Goal: Information Seeking & Learning: Find specific fact

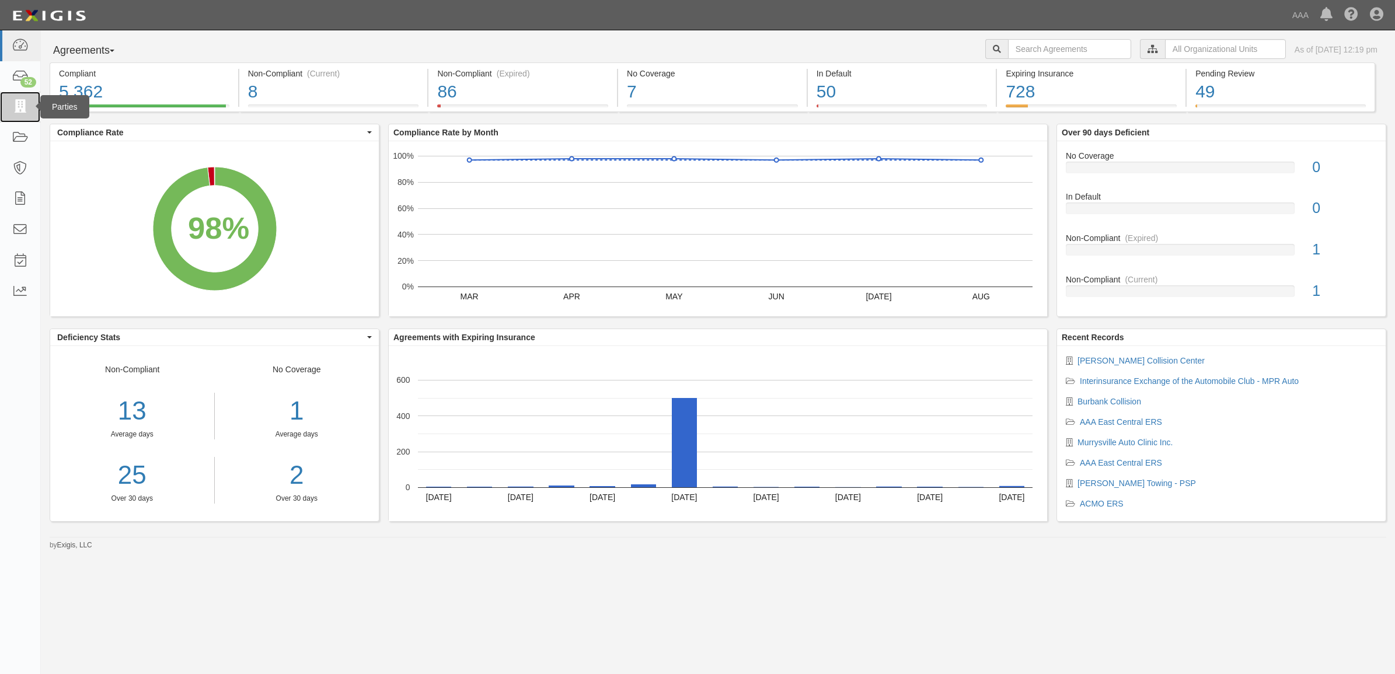
click at [30, 115] on link at bounding box center [20, 107] width 40 height 31
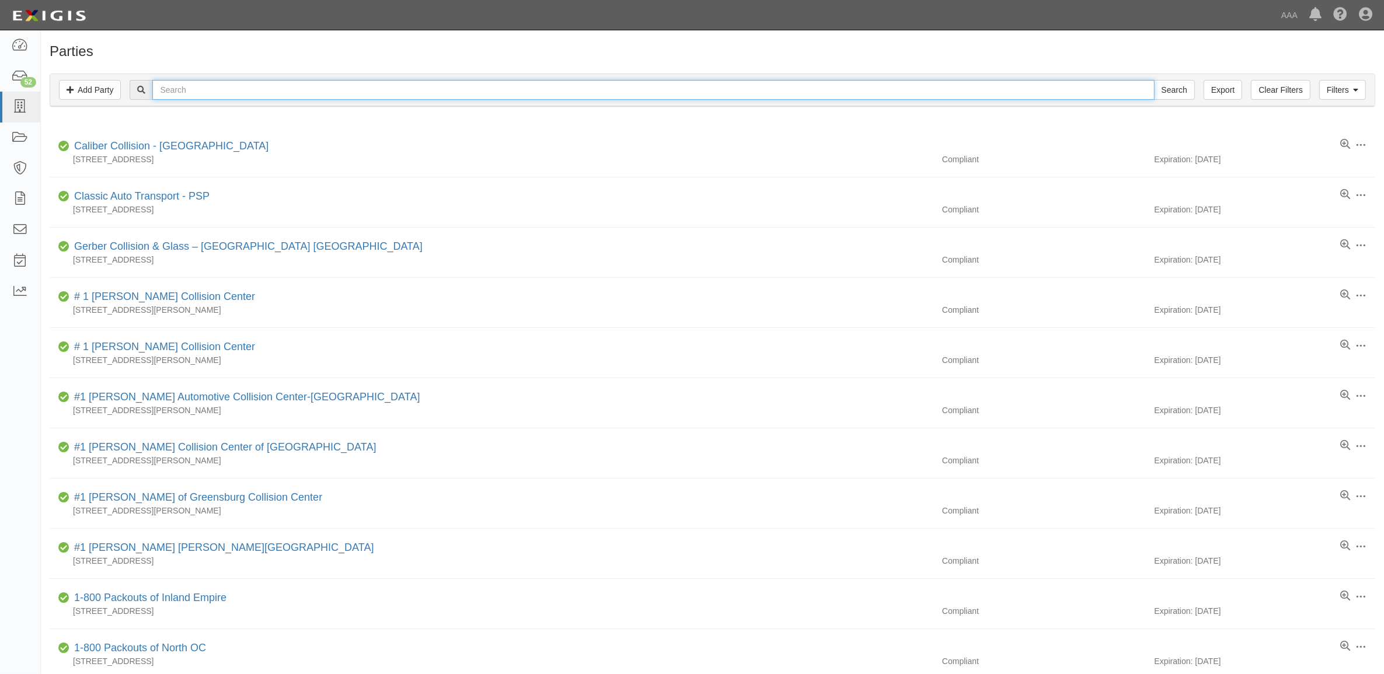
click at [290, 93] on input "text" at bounding box center [652, 90] width 1001 height 20
type input "Kenny Ross"
click at [1154, 80] on input "Search" at bounding box center [1174, 90] width 41 height 20
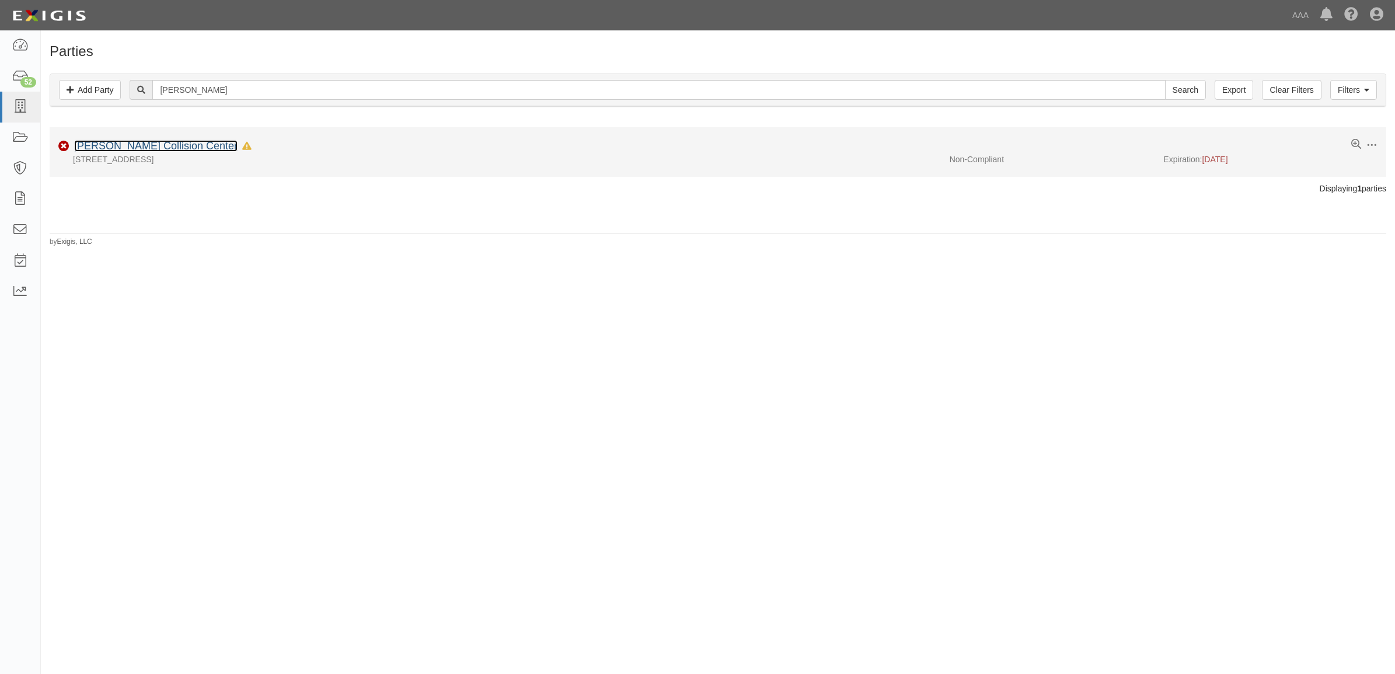
click at [97, 144] on link "[PERSON_NAME] Collision Center" at bounding box center [155, 146] width 163 height 12
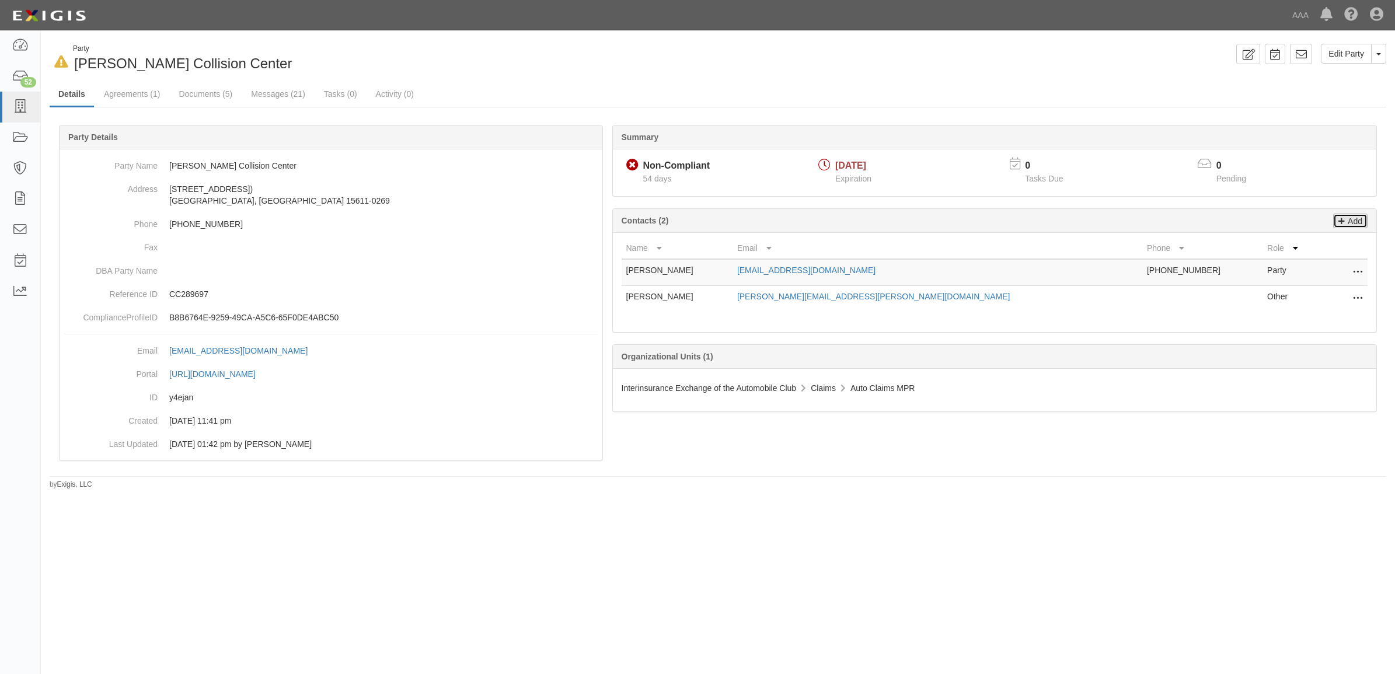
click at [1340, 220] on icon at bounding box center [1341, 219] width 6 height 11
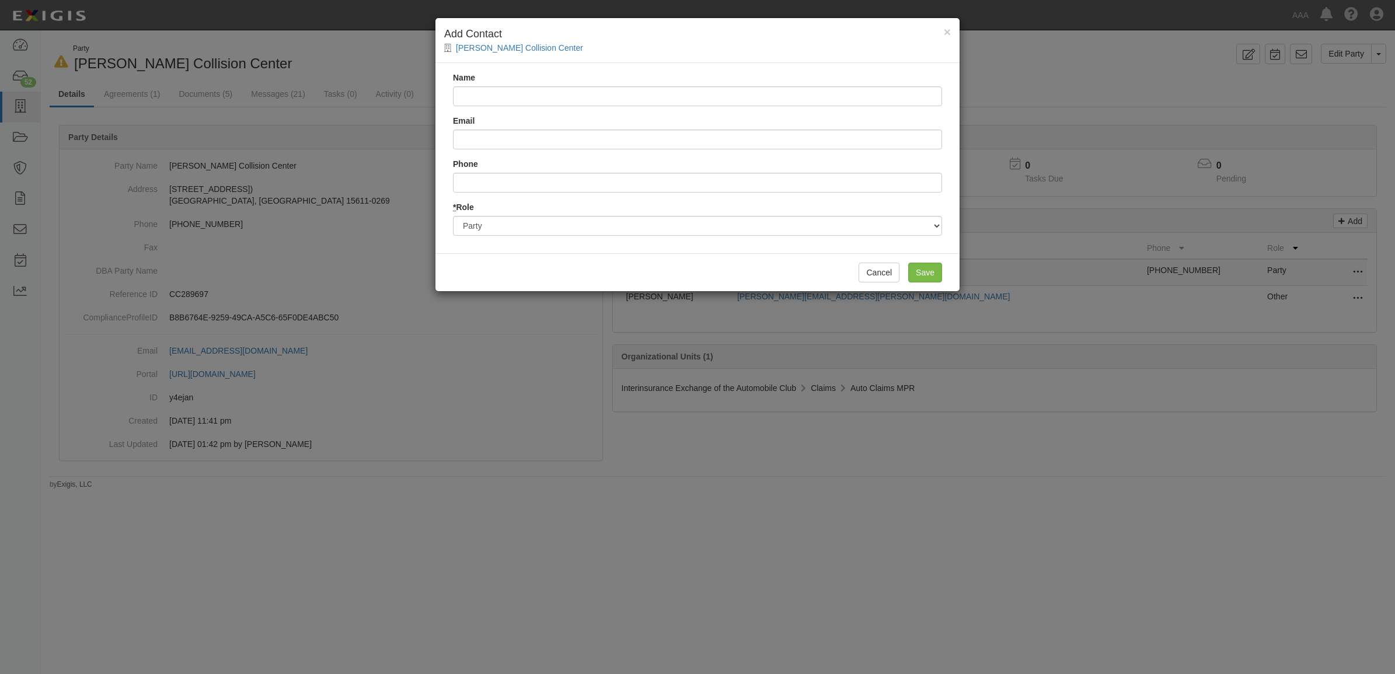
click at [527, 101] on input "Name" at bounding box center [697, 96] width 489 height 20
type input "Brown & Brown Insurance Services"
type input "053.certs@bbrown.com"
type input "9547762222"
click at [590, 222] on select "Party Broker Other" at bounding box center [697, 226] width 489 height 20
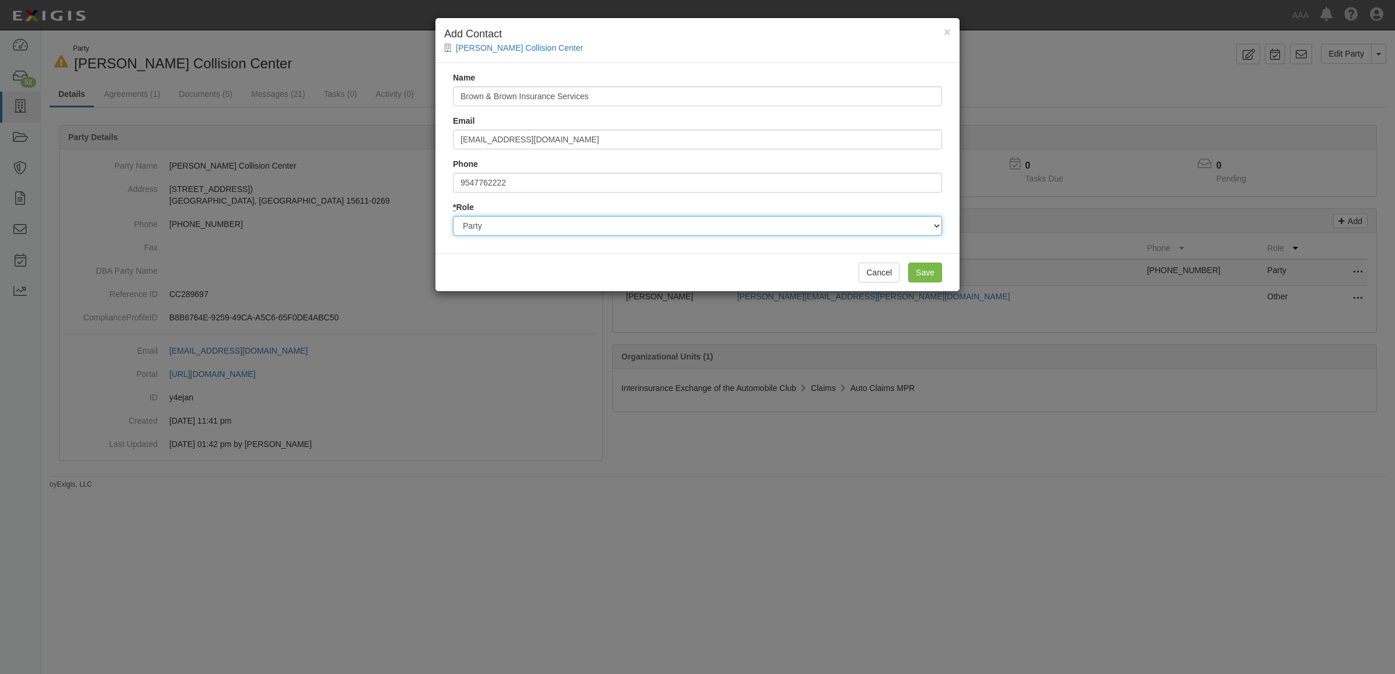
select select "Broker"
click at [453, 216] on select "Party Broker Other" at bounding box center [697, 226] width 489 height 20
click at [937, 278] on input "Save" at bounding box center [925, 273] width 34 height 20
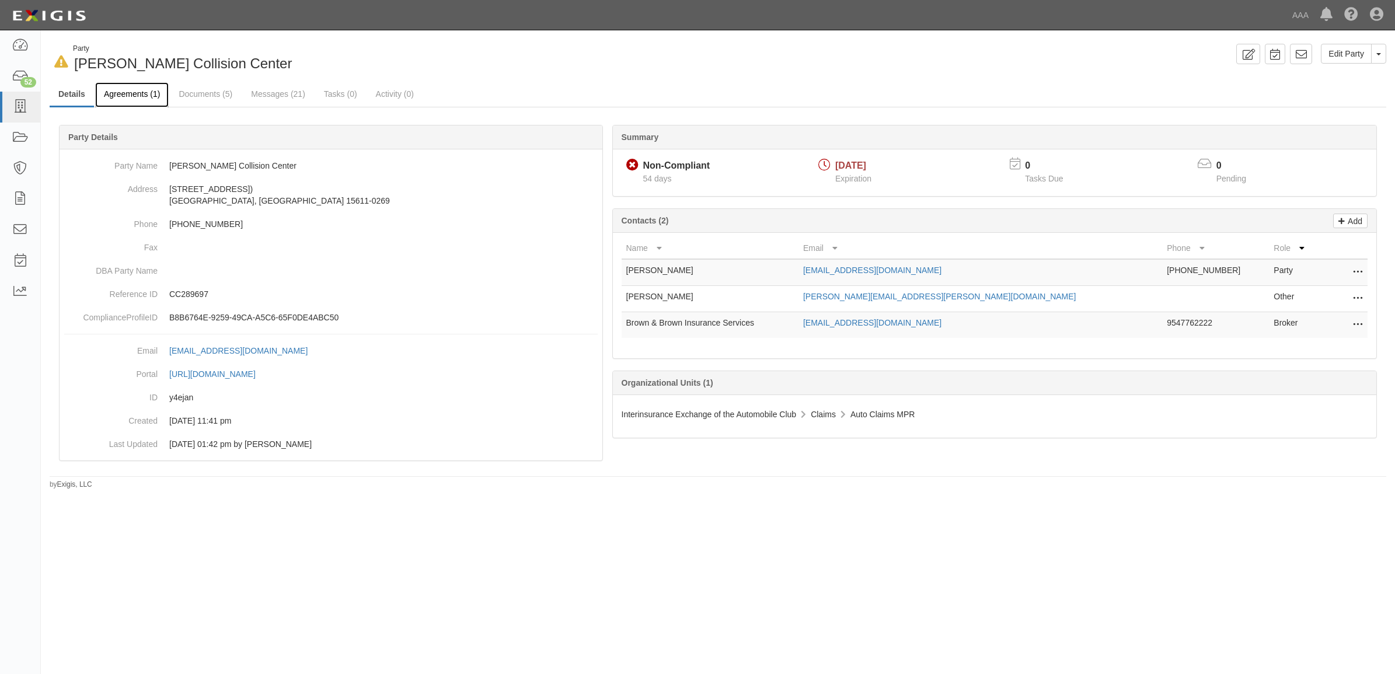
click at [152, 94] on link "Agreements (1)" at bounding box center [132, 94] width 74 height 25
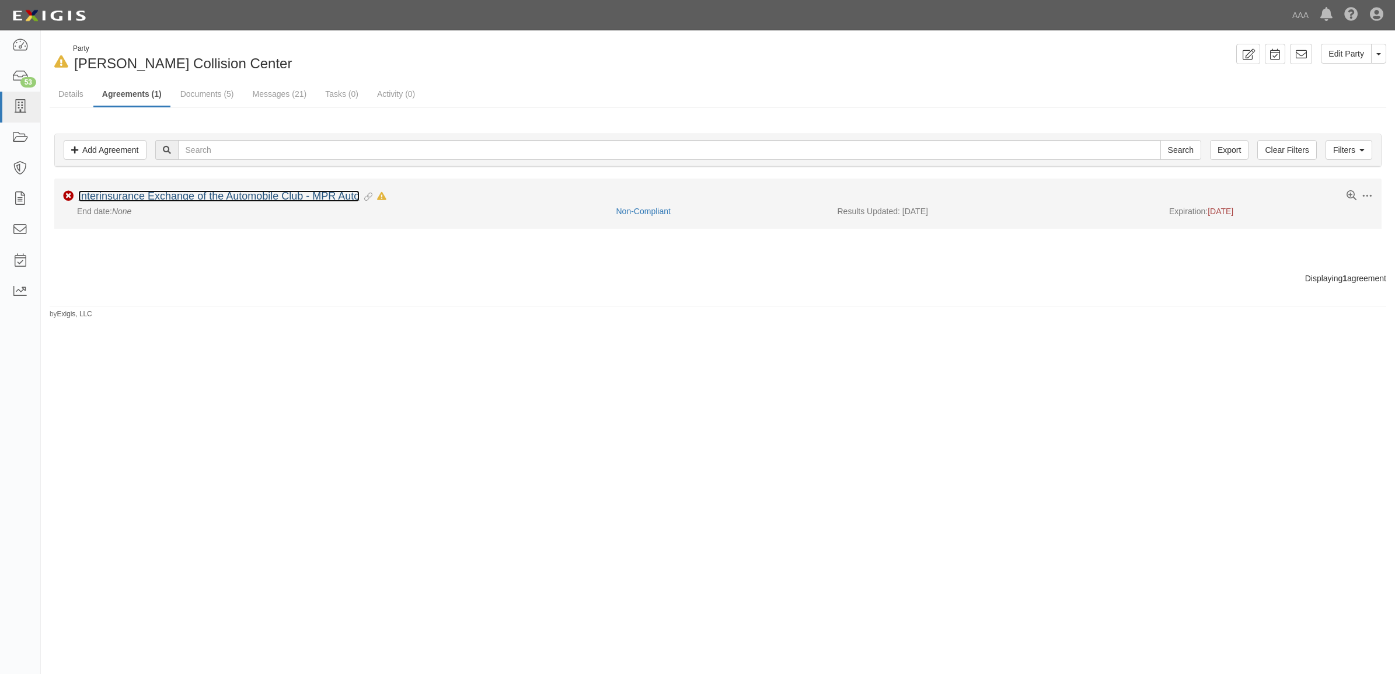
click at [200, 197] on link "Interinsurance Exchange of the Automobile Club - MPR Auto" at bounding box center [218, 196] width 281 height 12
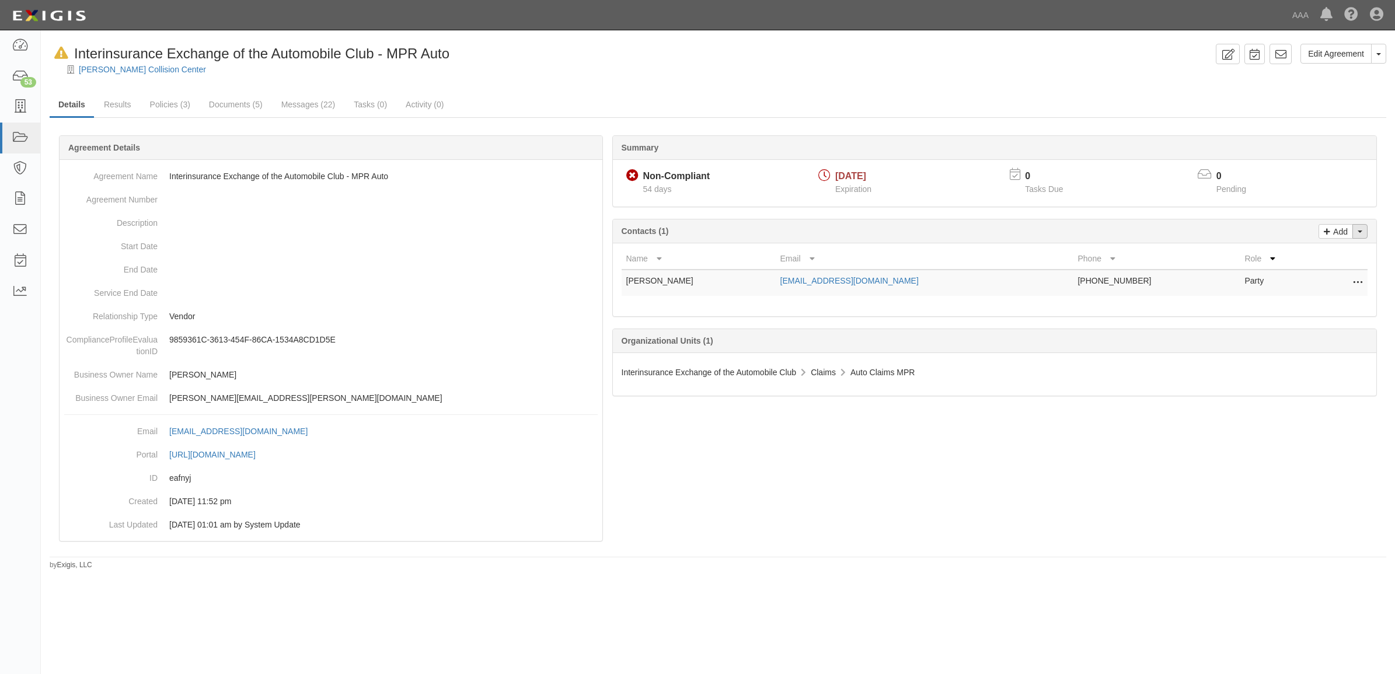
click at [1362, 229] on button "Toggle Contact Dropdown" at bounding box center [1359, 231] width 15 height 15
click at [1306, 252] on link "Change contacts" at bounding box center [1321, 252] width 92 height 15
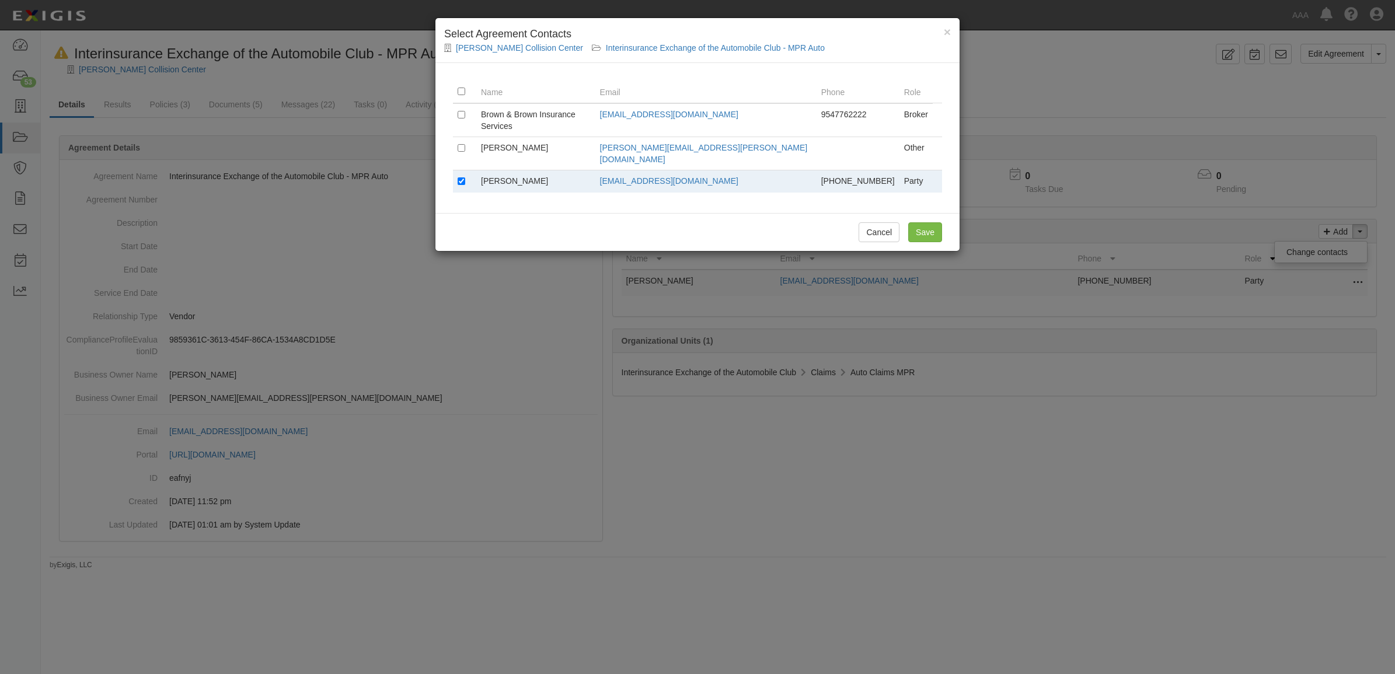
click at [454, 170] on td at bounding box center [464, 181] width 23 height 23
click at [459, 177] on input "checkbox" at bounding box center [462, 181] width 8 height 8
checkbox input "false"
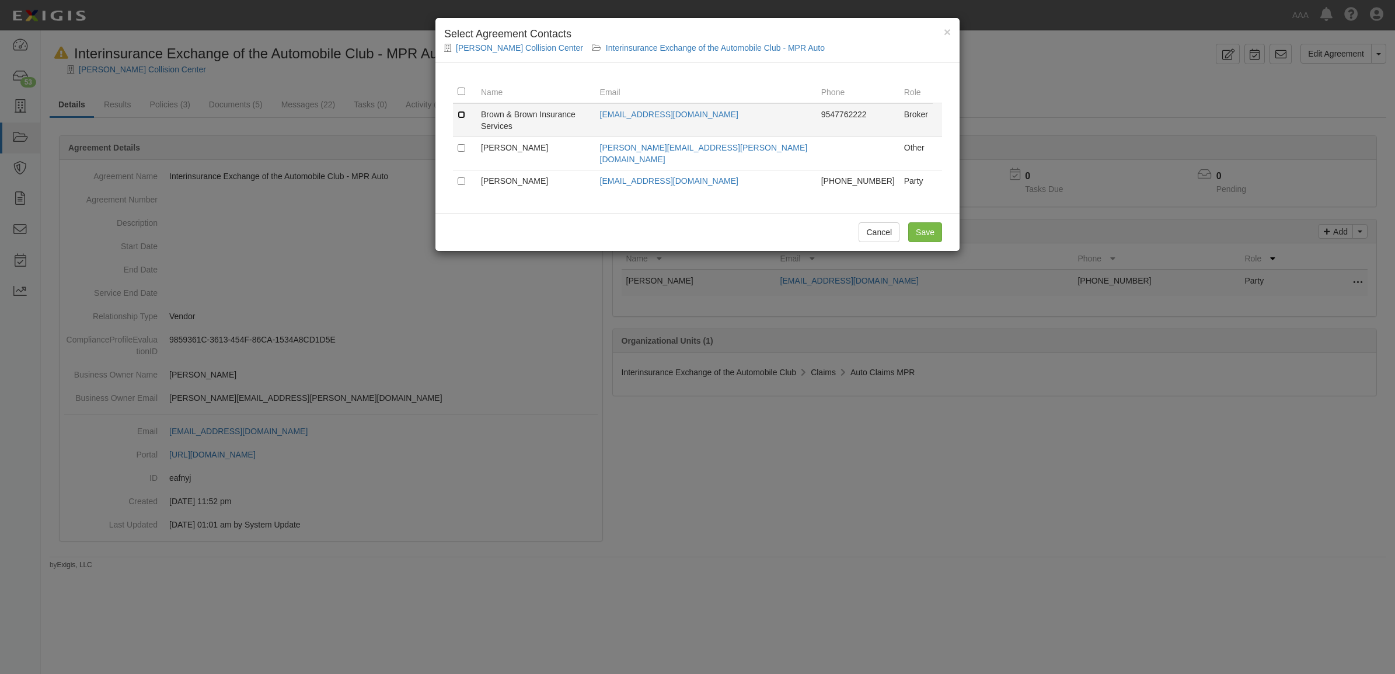
click at [462, 115] on input "checkbox" at bounding box center [462, 115] width 8 height 8
checkbox input "true"
click at [926, 222] on input "Save" at bounding box center [925, 232] width 34 height 20
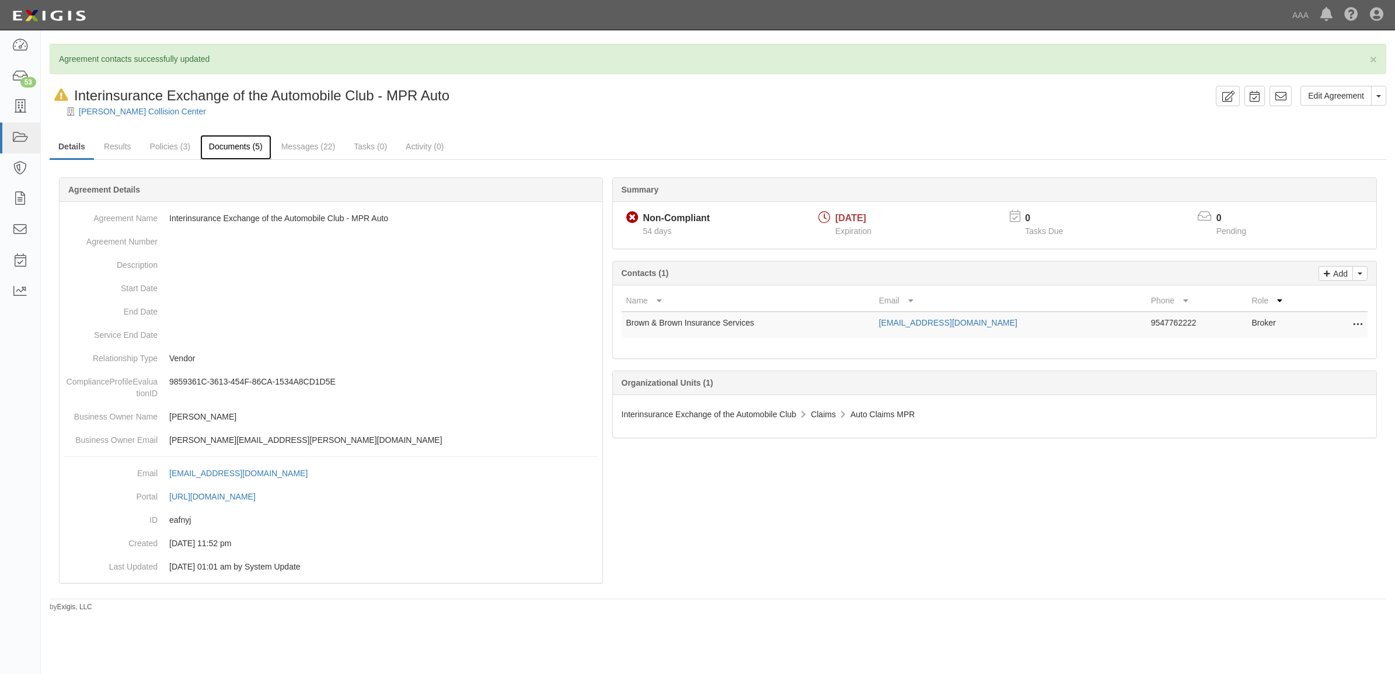
click at [234, 143] on link "Documents (5)" at bounding box center [235, 147] width 71 height 25
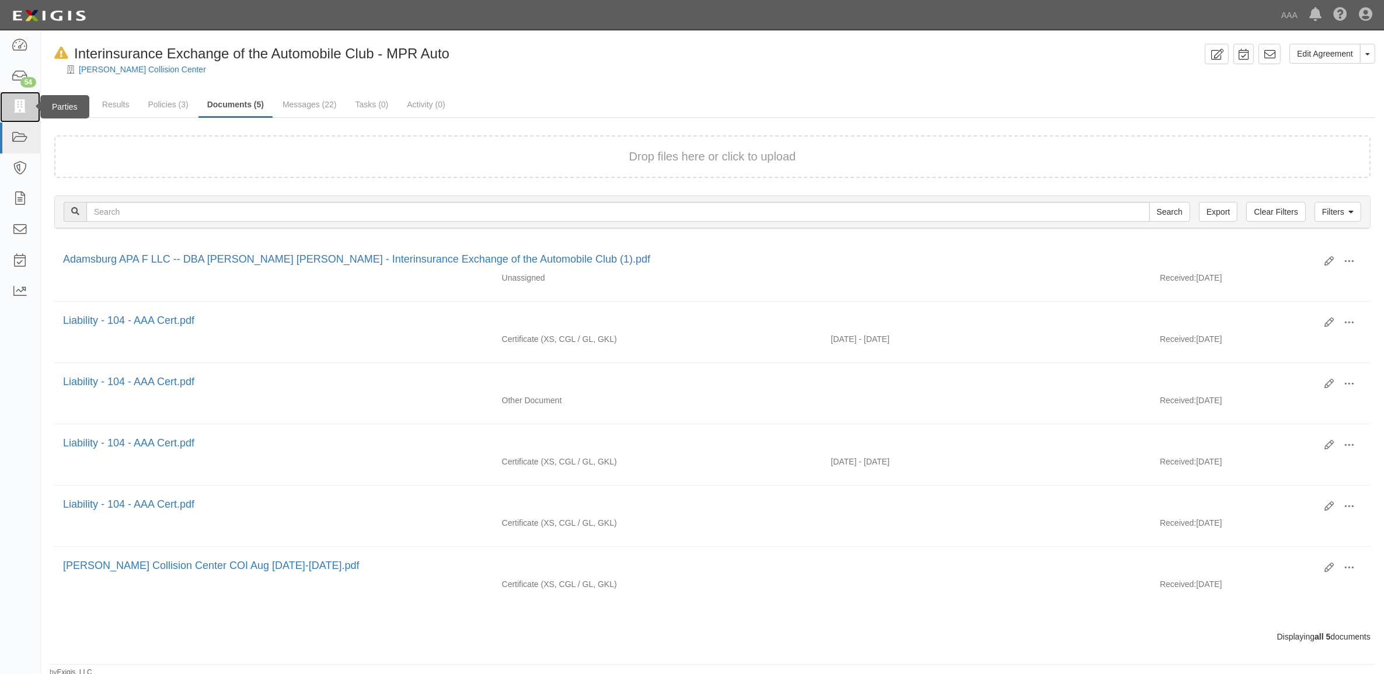
click at [19, 117] on link at bounding box center [20, 107] width 40 height 31
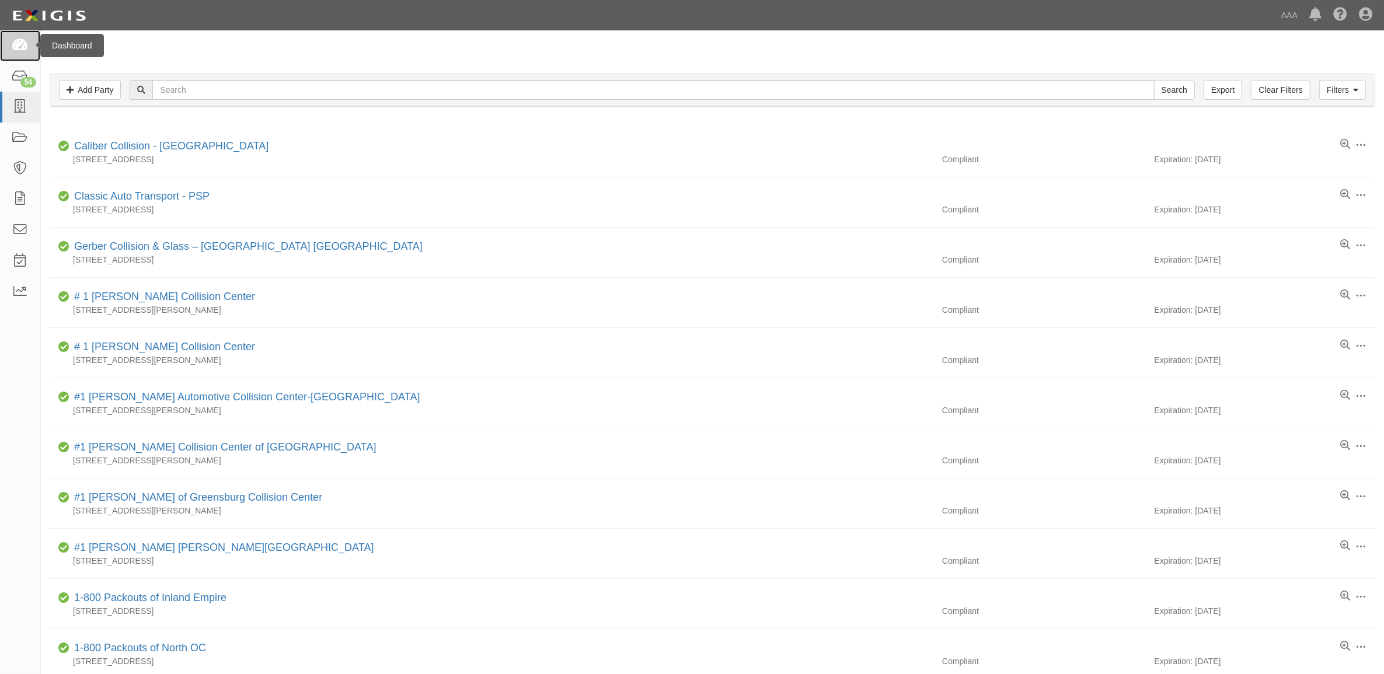
click at [26, 38] on link at bounding box center [20, 45] width 40 height 31
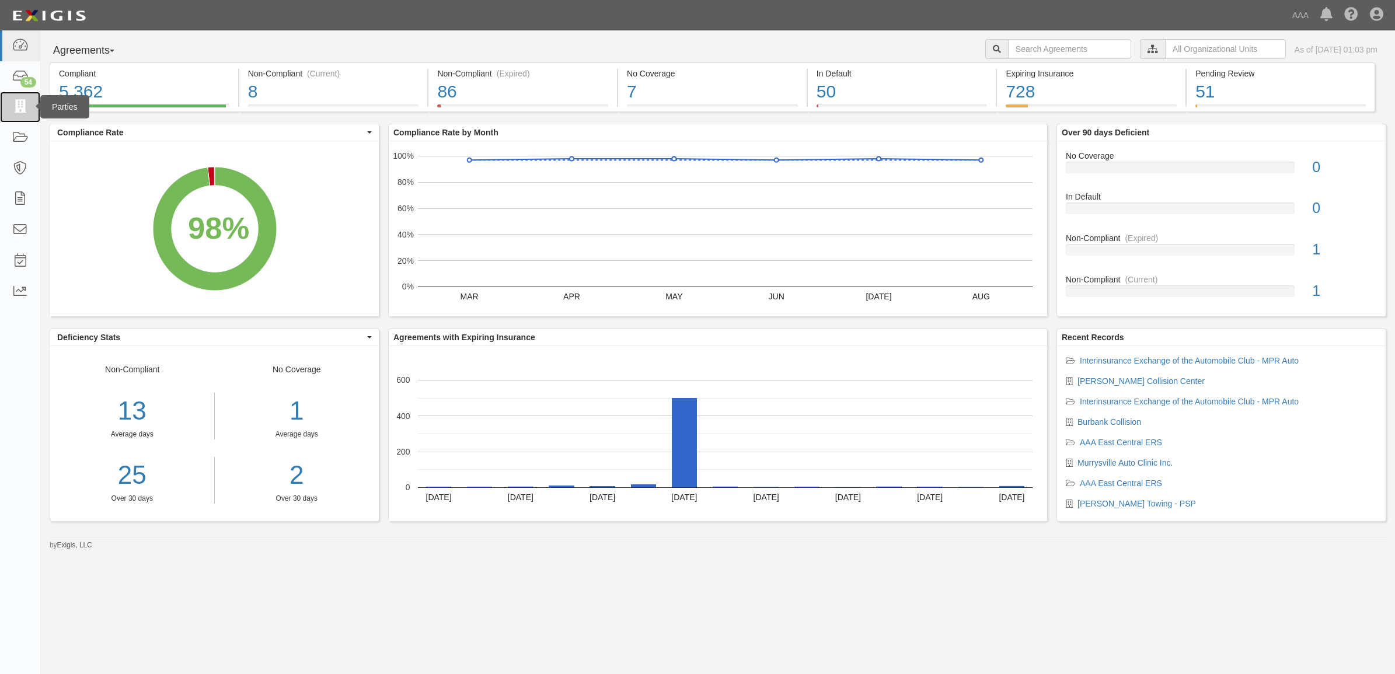
click at [21, 102] on icon at bounding box center [20, 106] width 16 height 13
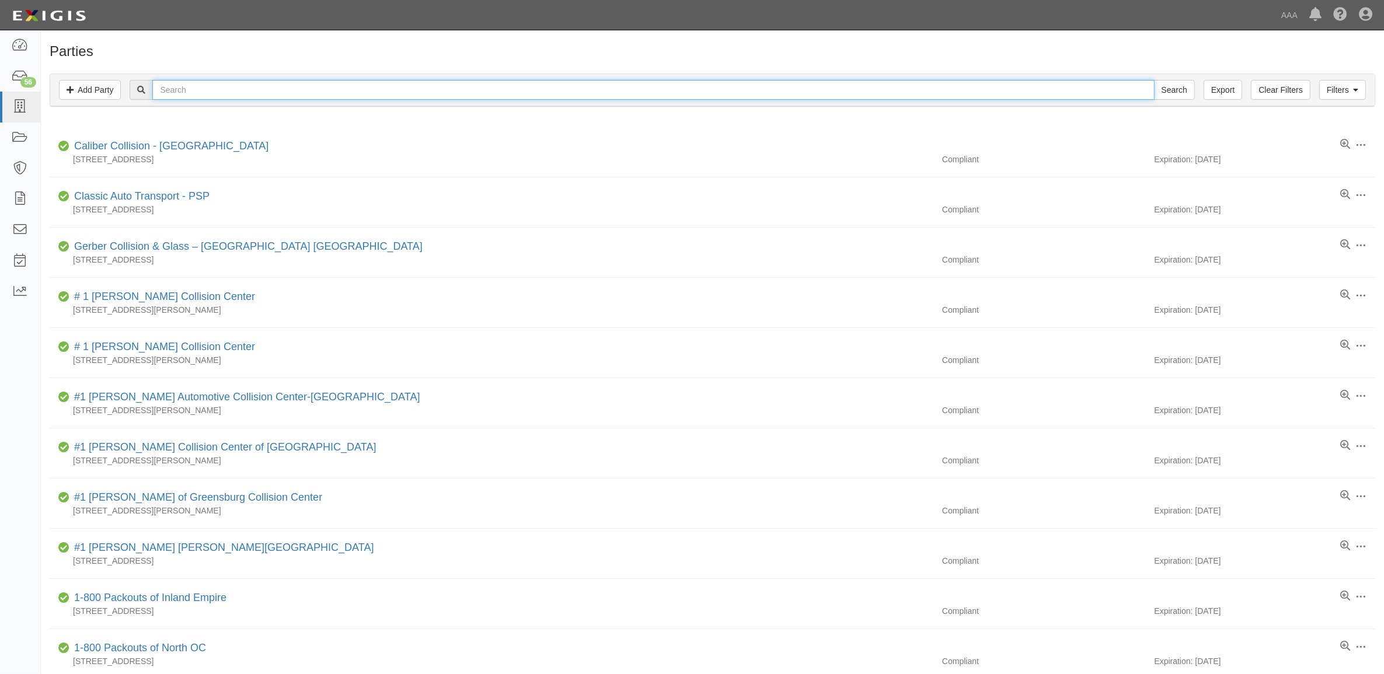
click at [219, 95] on input "text" at bounding box center [652, 90] width 1001 height 20
type input "160111"
click at [1154, 80] on input "Search" at bounding box center [1174, 90] width 41 height 20
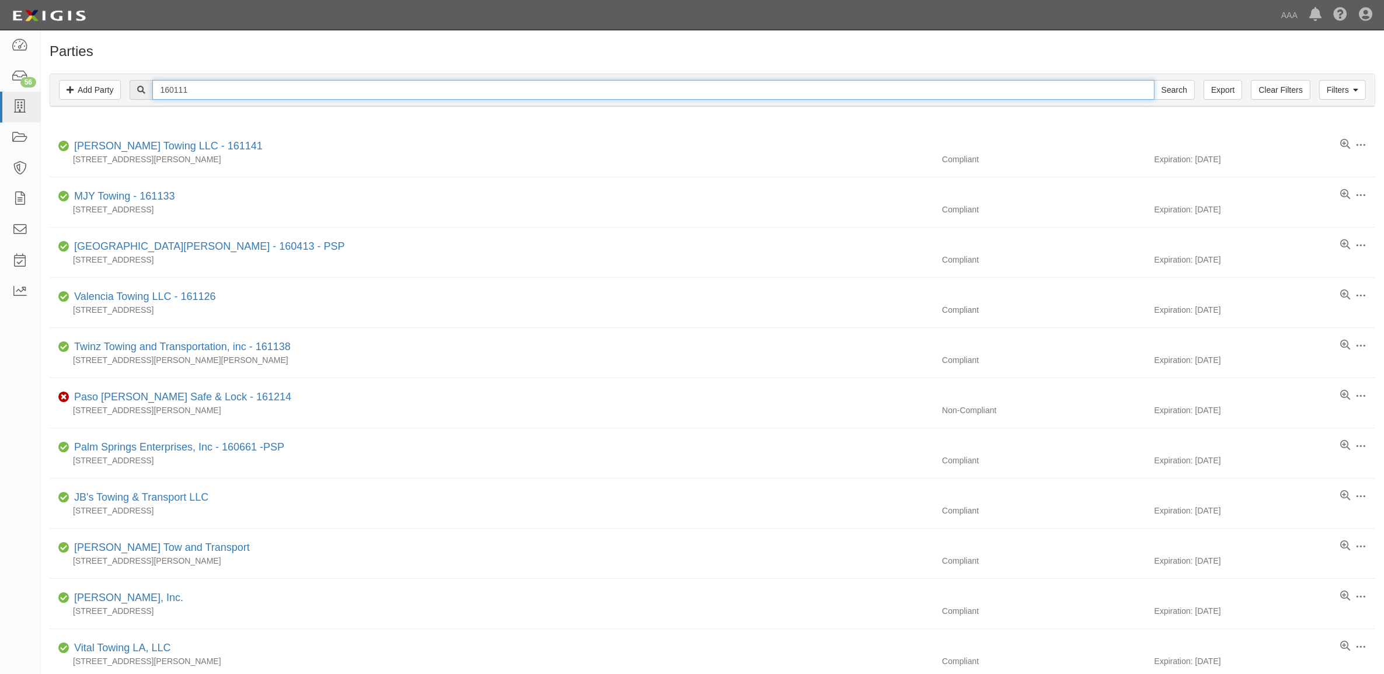
click at [212, 85] on input "160111" at bounding box center [652, 90] width 1001 height 20
type input "CAE111"
click at [1154, 80] on input "Search" at bounding box center [1174, 90] width 41 height 20
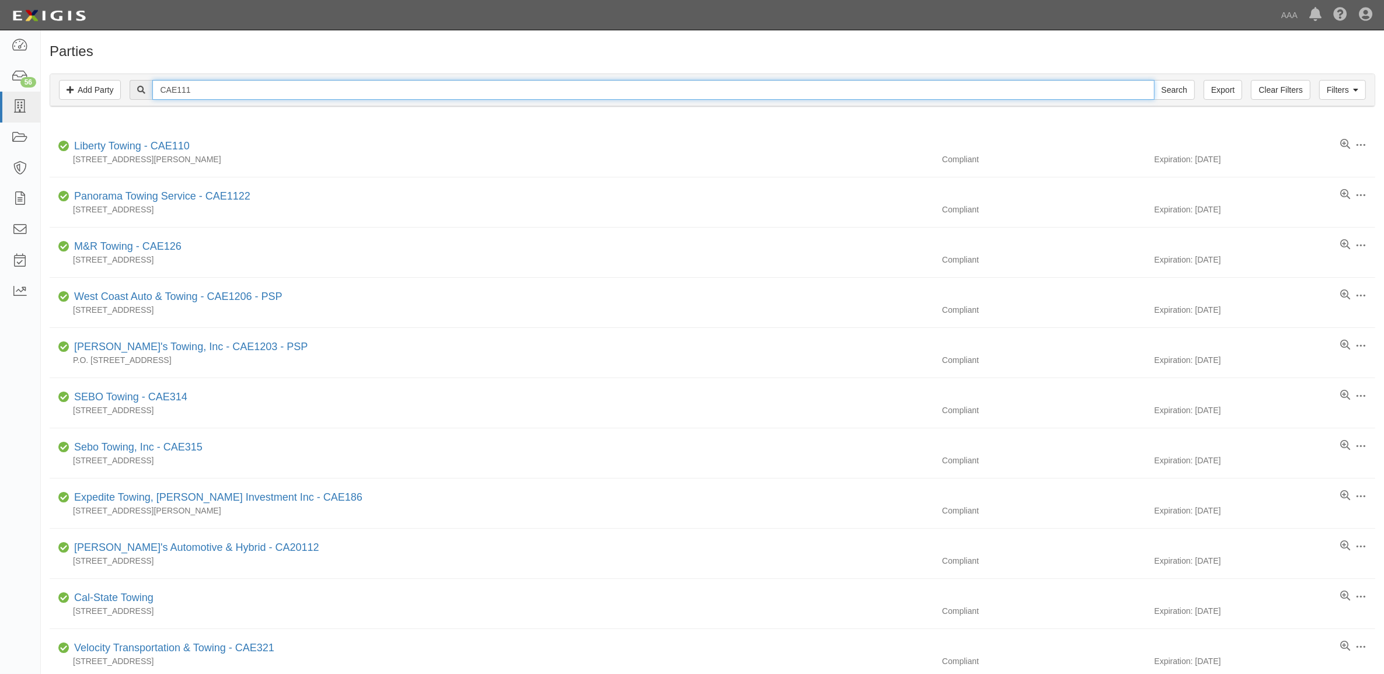
click at [254, 86] on input "CAE111" at bounding box center [652, 90] width 1001 height 20
type input "Nathan's Towing"
click at [1154, 80] on input "Search" at bounding box center [1174, 90] width 41 height 20
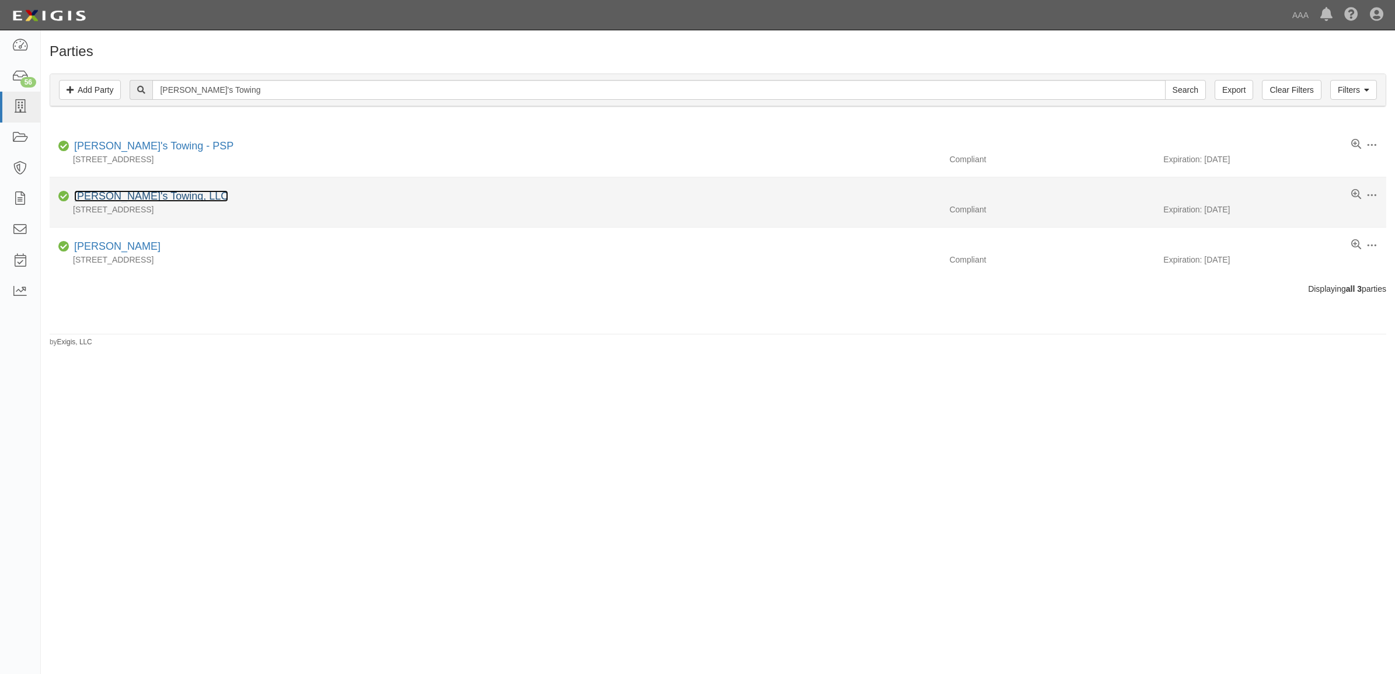
click at [153, 194] on link "[PERSON_NAME]'s Towing, LLC" at bounding box center [151, 196] width 154 height 12
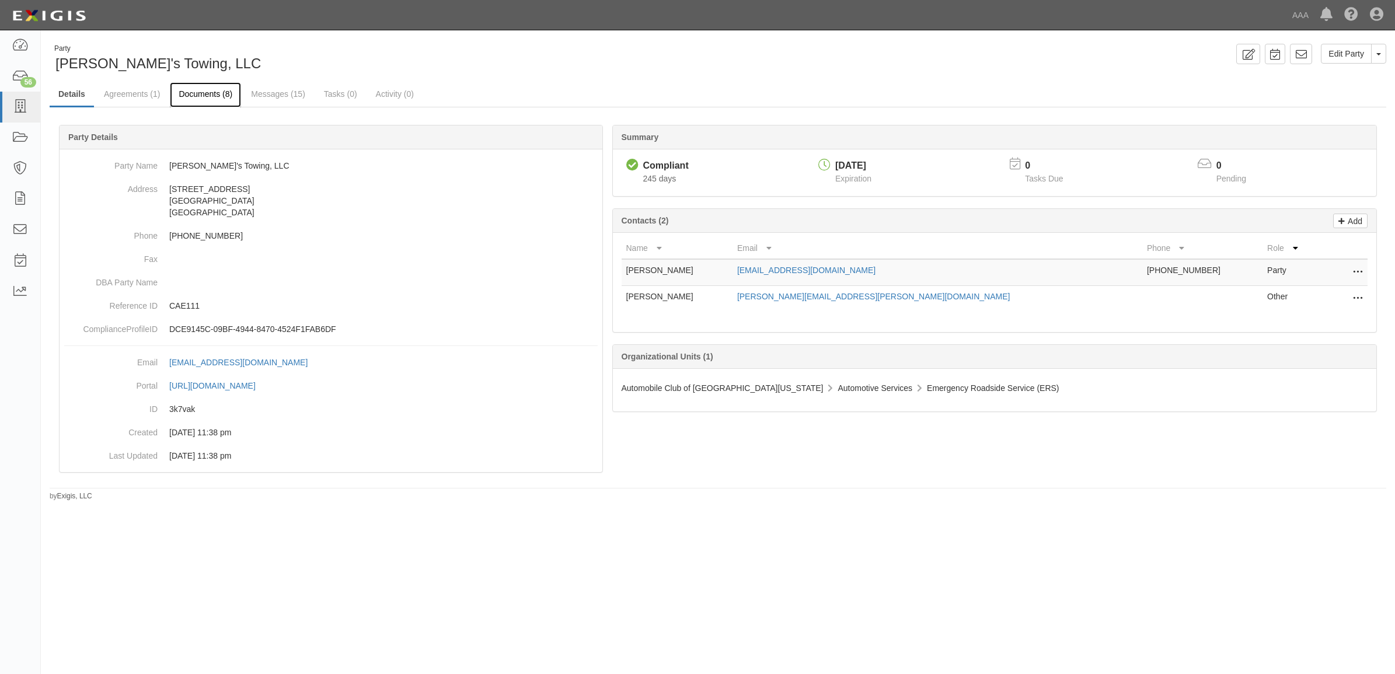
click at [219, 99] on link "Documents (8)" at bounding box center [205, 94] width 71 height 25
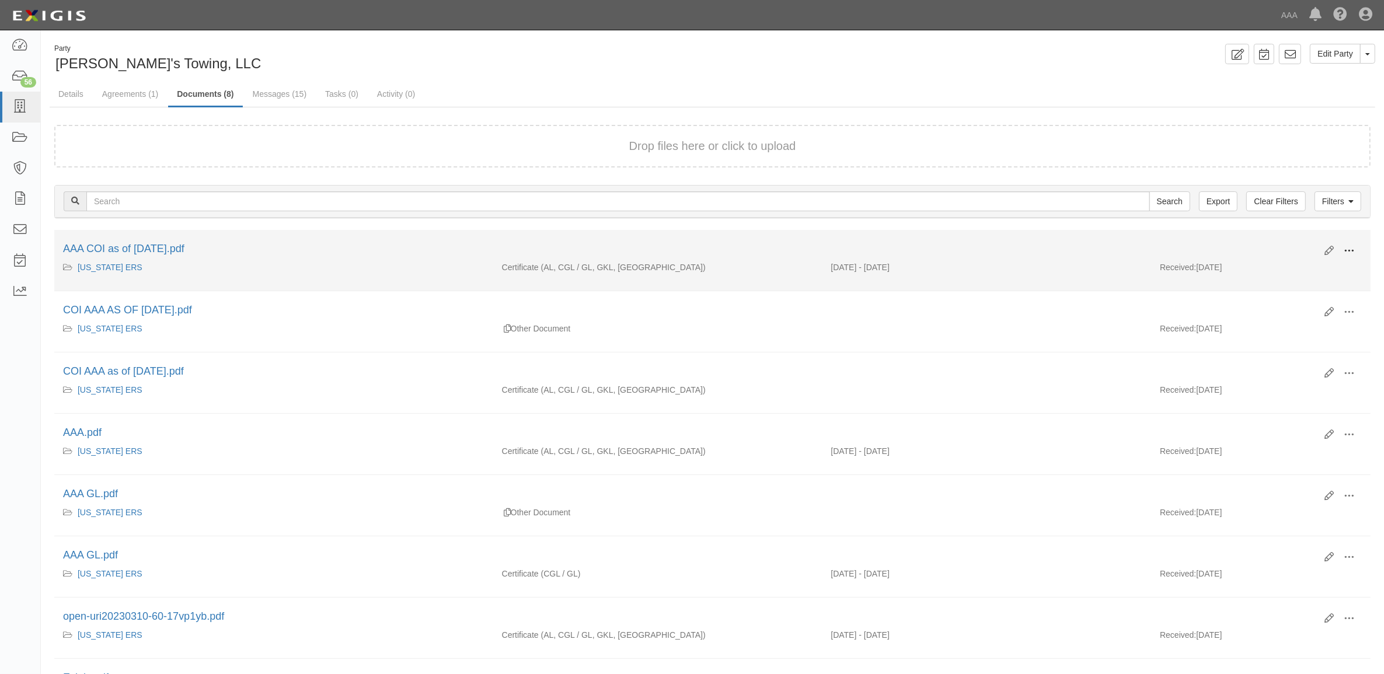
click at [1345, 246] on span at bounding box center [1348, 251] width 11 height 11
click at [1311, 263] on link "View" at bounding box center [1292, 267] width 92 height 21
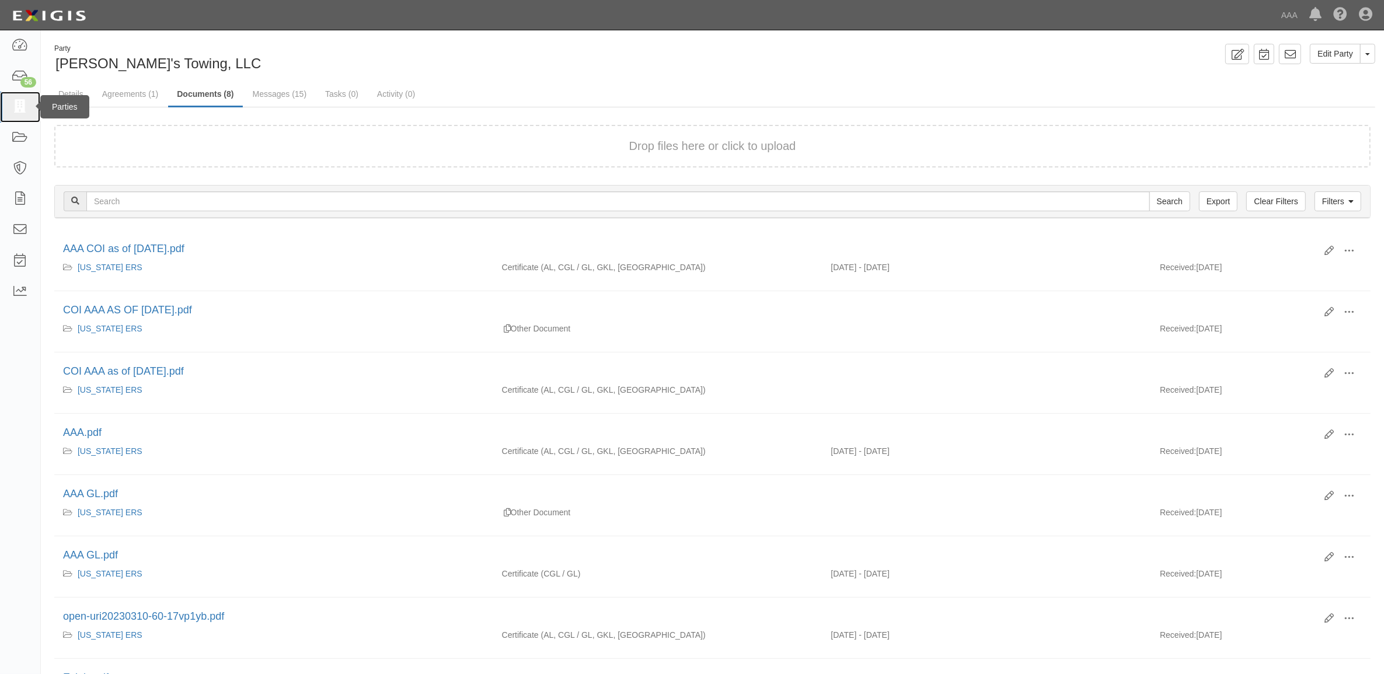
click at [13, 112] on icon at bounding box center [20, 106] width 16 height 13
